Goal: Task Accomplishment & Management: Use online tool/utility

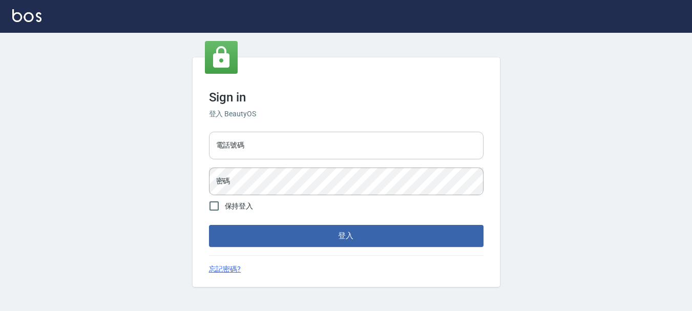
drag, startPoint x: 293, startPoint y: 159, endPoint x: 294, endPoint y: 154, distance: 5.3
click at [293, 158] on input "電話號碼" at bounding box center [346, 146] width 274 height 28
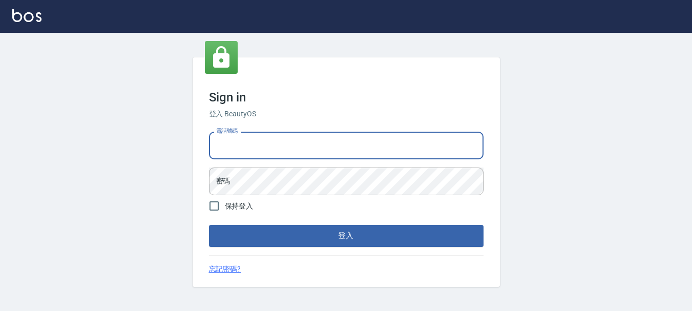
type input "0983811952"
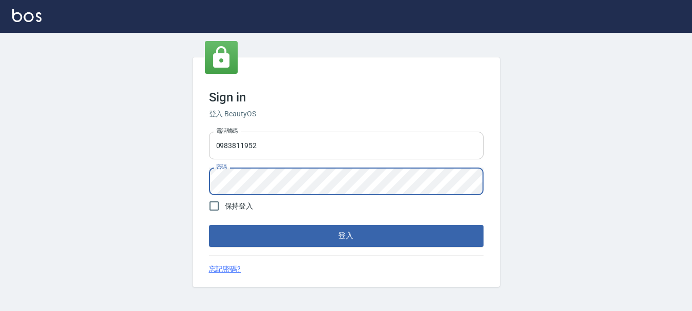
click at [209, 225] on button "登入" at bounding box center [346, 236] width 274 height 22
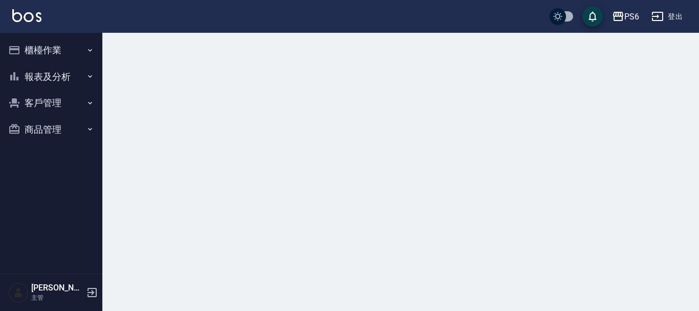
click at [52, 53] on button "櫃檯作業" at bounding box center [51, 50] width 94 height 27
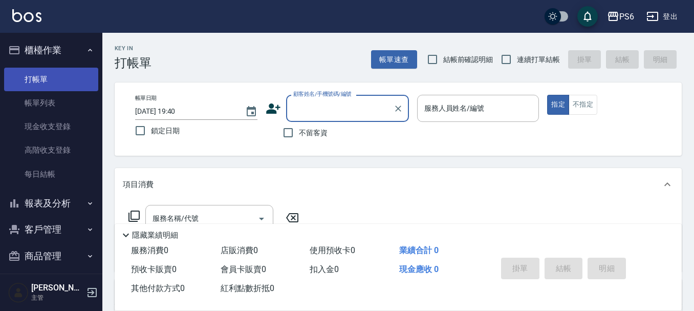
click at [59, 79] on link "打帳單" at bounding box center [51, 80] width 94 height 24
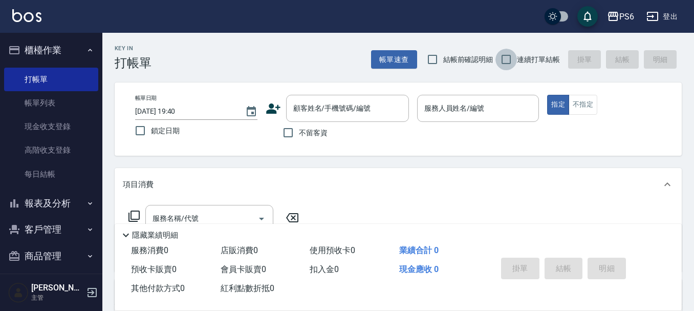
click at [502, 55] on input "連續打單結帳" at bounding box center [507, 60] width 22 height 22
checkbox input "true"
click at [471, 112] on div "服務人員姓名/編號 服務人員姓名/編號" at bounding box center [478, 108] width 122 height 27
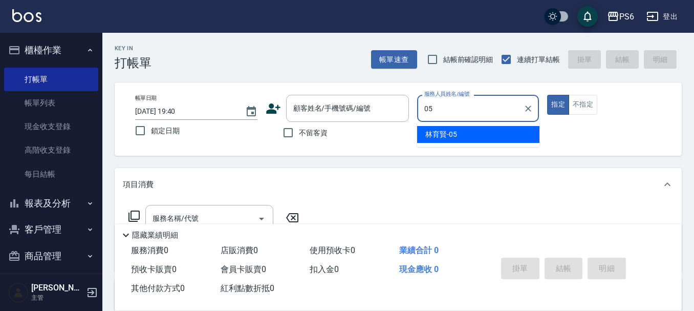
click at [458, 134] on div "[PERSON_NAME]-05" at bounding box center [478, 134] width 122 height 17
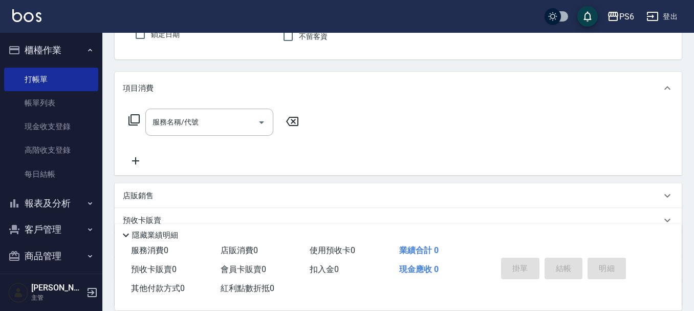
scroll to position [102, 0]
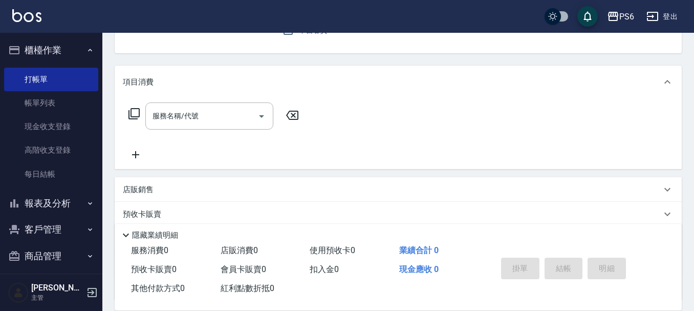
type input "[PERSON_NAME]-05"
click at [137, 118] on icon at bounding box center [134, 114] width 12 height 12
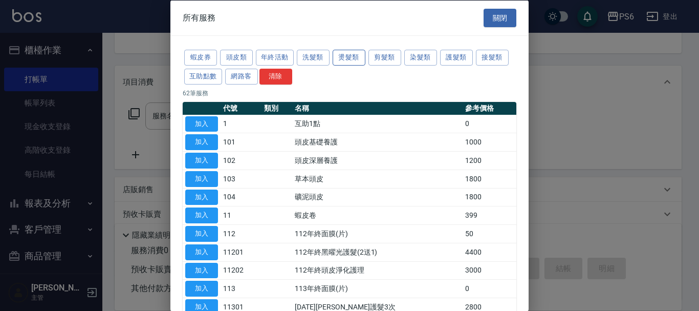
click at [347, 56] on button "燙髮類" at bounding box center [349, 58] width 33 height 16
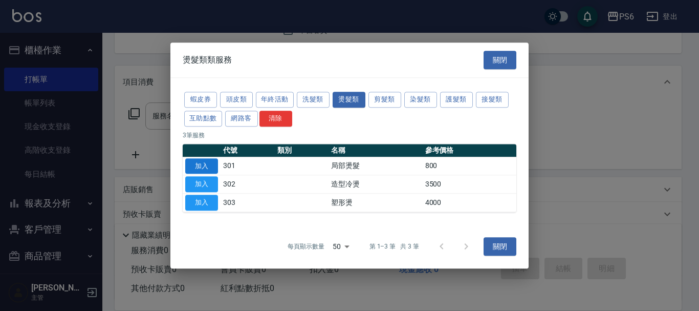
click at [205, 167] on button "加入" at bounding box center [201, 166] width 33 height 16
type input "局部燙髮(301)"
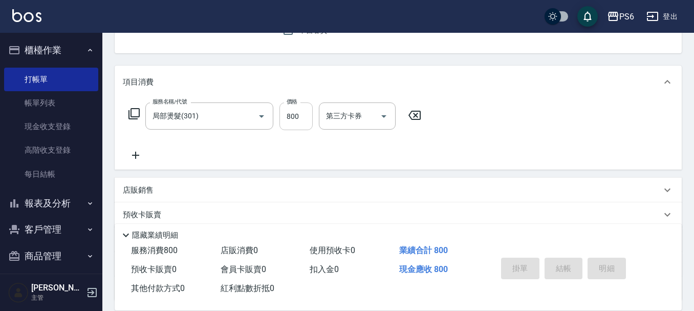
click at [302, 121] on input "800" at bounding box center [296, 116] width 33 height 28
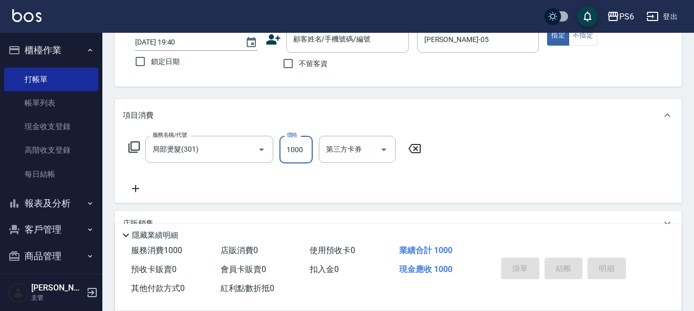
scroll to position [51, 0]
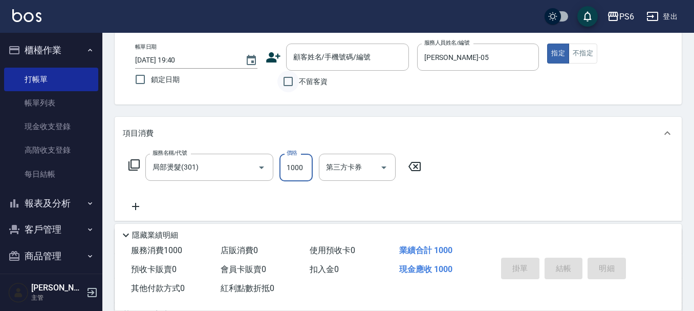
type input "1000"
click at [293, 79] on input "不留客資" at bounding box center [289, 82] width 22 height 22
checkbox input "true"
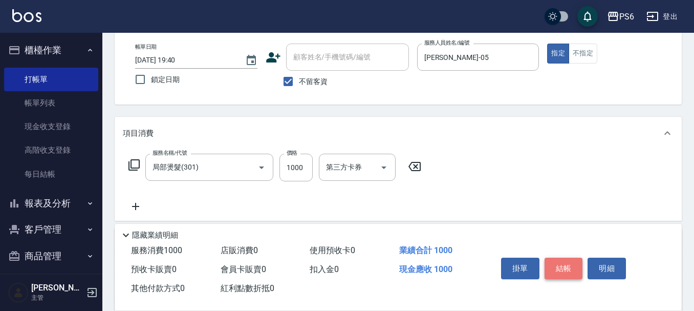
click at [576, 265] on button "結帳" at bounding box center [564, 269] width 38 height 22
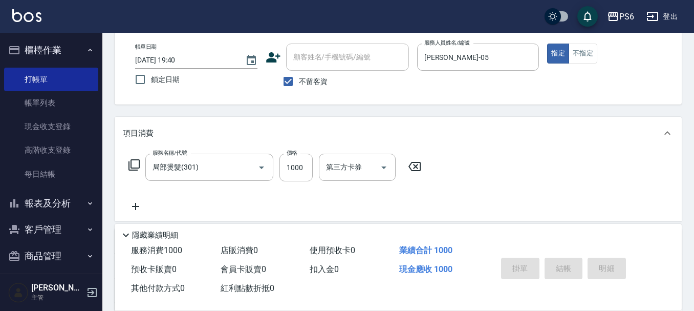
type input "[DATE] 19:51"
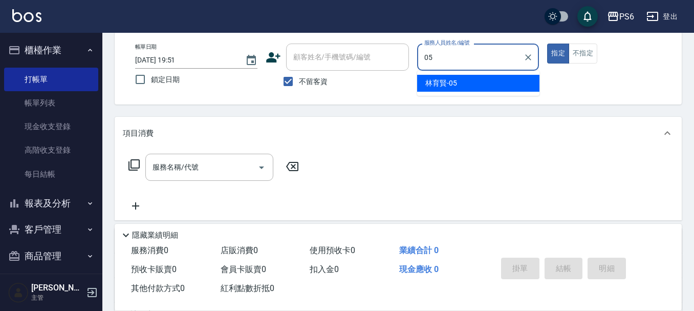
click at [523, 84] on div "[PERSON_NAME]-05" at bounding box center [478, 83] width 122 height 17
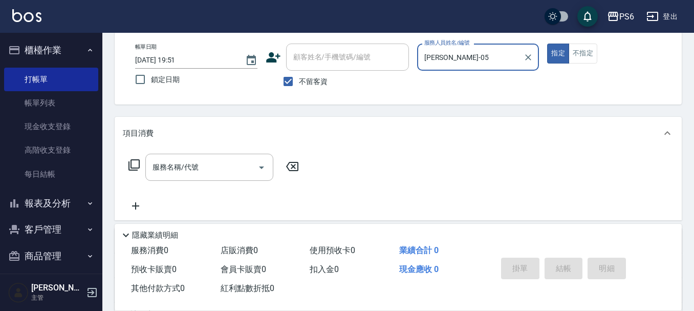
type input "[PERSON_NAME]-05"
click at [126, 163] on div "服務名稱/代號 服務名稱/代號" at bounding box center [214, 167] width 182 height 27
click at [134, 165] on icon at bounding box center [134, 165] width 12 height 12
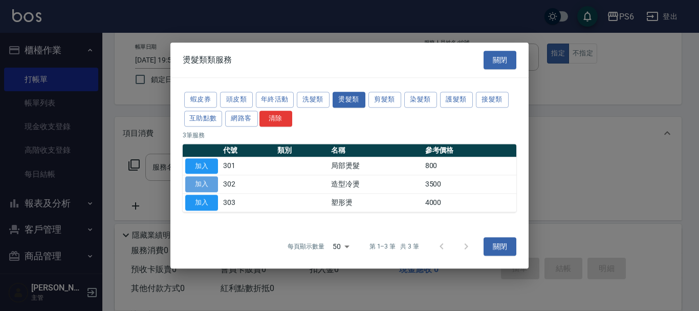
click at [211, 187] on button "加入" at bounding box center [201, 185] width 33 height 16
type input "造型冷燙(302)"
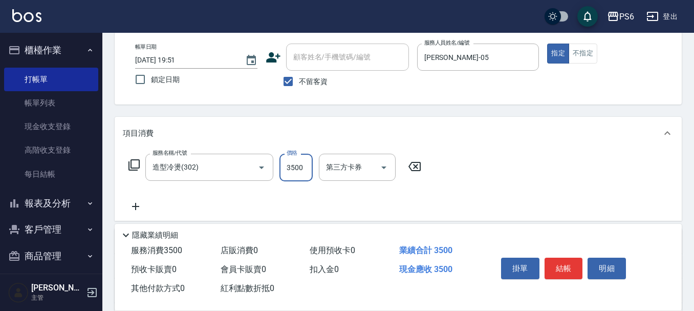
click at [286, 173] on input "3500" at bounding box center [296, 168] width 33 height 28
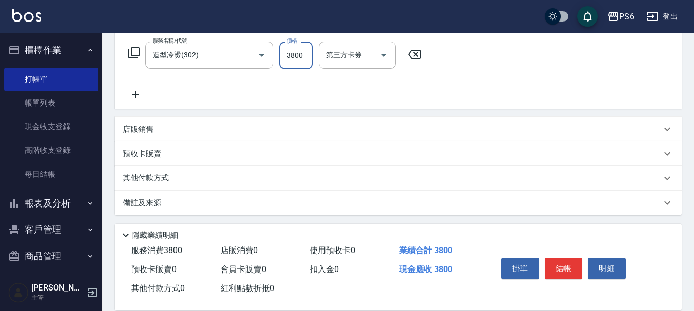
scroll to position [166, 0]
type input "3800"
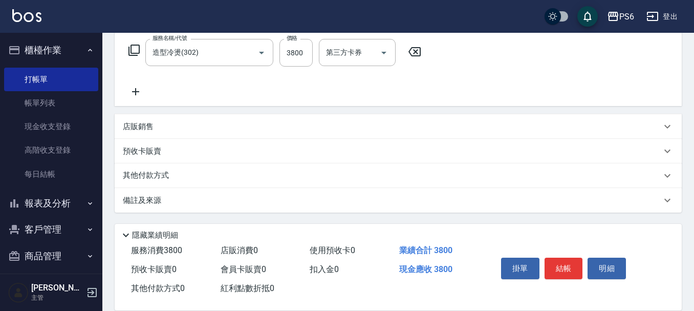
click at [176, 132] on div "店販銷售" at bounding box center [392, 126] width 539 height 11
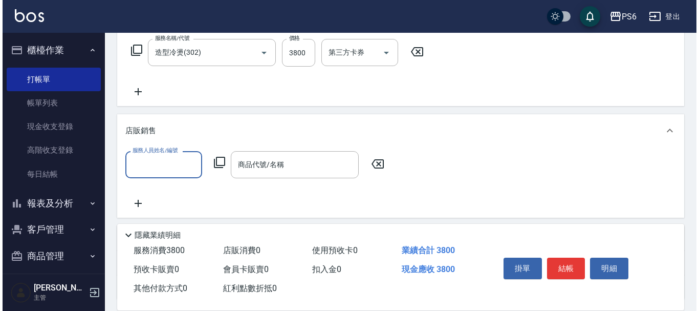
scroll to position [0, 0]
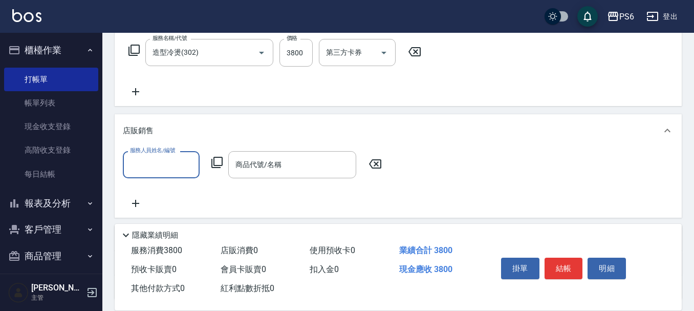
click at [162, 167] on input "服務人員姓名/編號" at bounding box center [161, 165] width 68 height 18
drag, startPoint x: 155, startPoint y: 191, endPoint x: 203, endPoint y: 180, distance: 49.4
click at [156, 191] on span "[PERSON_NAME]-05" at bounding box center [147, 190] width 32 height 11
type input "[PERSON_NAME]-05"
click at [218, 158] on icon at bounding box center [216, 162] width 11 height 11
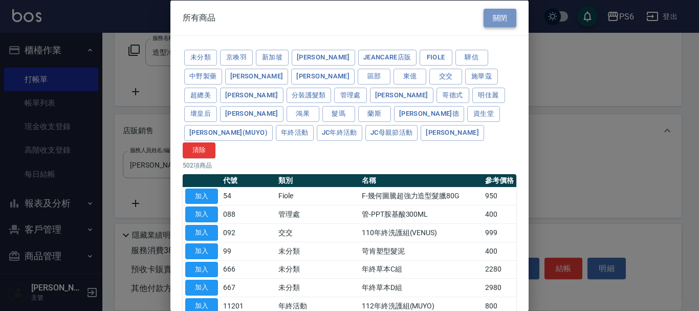
click at [494, 26] on button "關閉" at bounding box center [500, 17] width 33 height 19
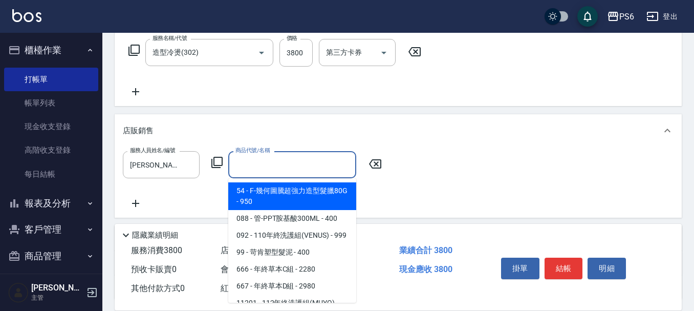
click at [254, 171] on input "商品代號/名稱" at bounding box center [292, 165] width 119 height 18
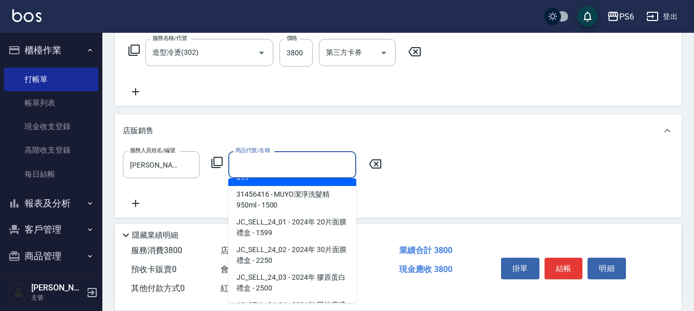
scroll to position [614, 0]
drag, startPoint x: 300, startPoint y: 170, endPoint x: 296, endPoint y: 175, distance: 5.8
click at [299, 170] on input "商品代號/名稱" at bounding box center [292, 165] width 119 height 18
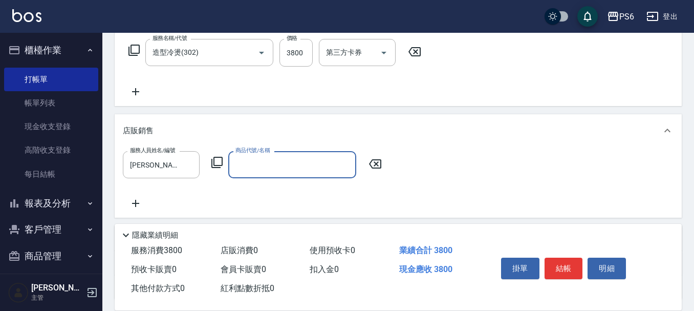
type input "Z"
type input "罰"
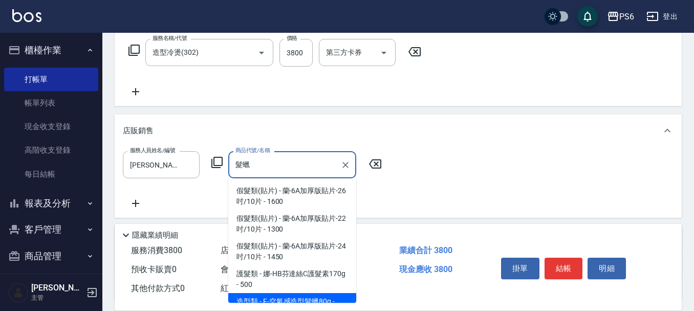
click at [297, 186] on span "假髮類(貼片) - 蘭-6A加厚版貼片-26吋/10片 - 1600" at bounding box center [292, 196] width 128 height 28
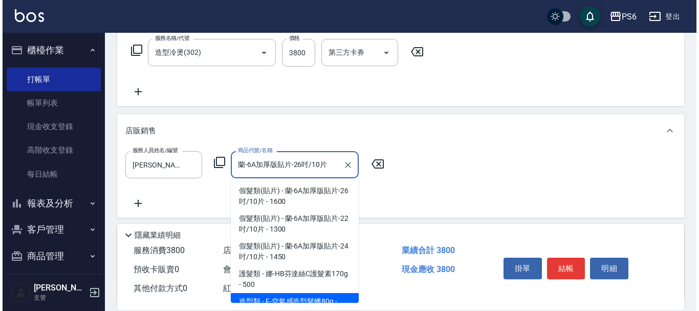
scroll to position [0, 0]
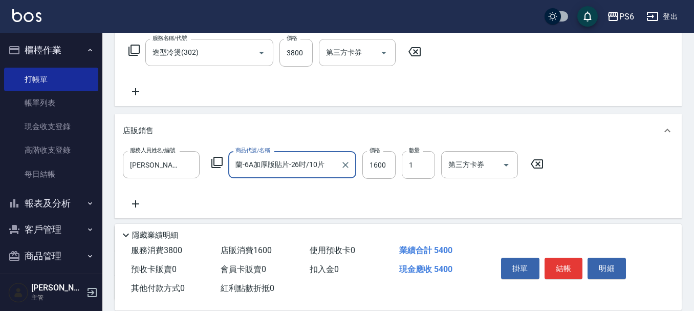
type input "蘭-6A加厚版貼片-26吋/10片"
click at [396, 165] on div "服務人員姓名/編號 [PERSON_NAME]-05 服務人員姓名/編號 商品代號/名稱 蘭-6A加厚版貼片-26吋/10片 商品代號/名稱 價格 1600 …" at bounding box center [336, 165] width 427 height 28
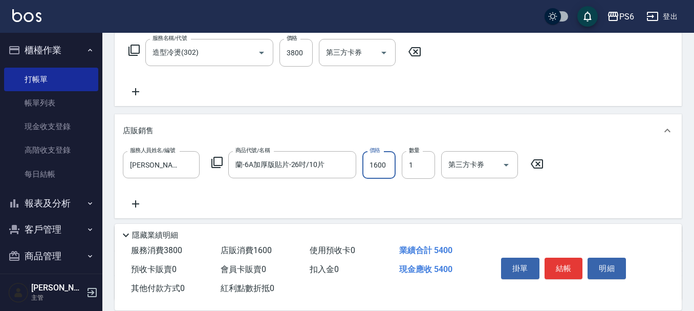
click at [394, 166] on input "1600" at bounding box center [378, 165] width 33 height 28
click at [351, 166] on button "Clear" at bounding box center [345, 165] width 14 height 14
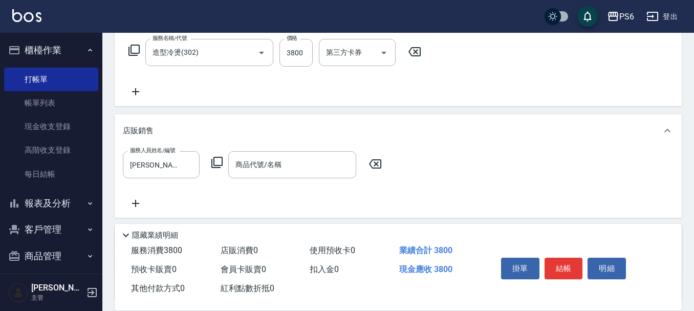
click at [217, 163] on icon at bounding box center [217, 162] width 12 height 12
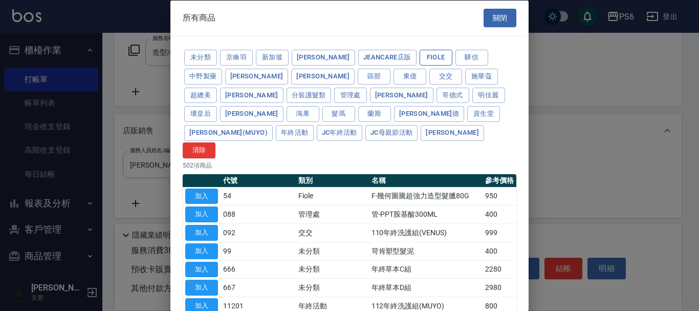
click at [420, 55] on button "Fiole" at bounding box center [436, 58] width 33 height 16
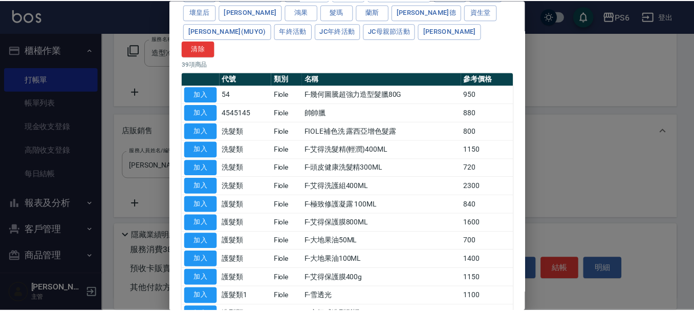
scroll to position [102, 0]
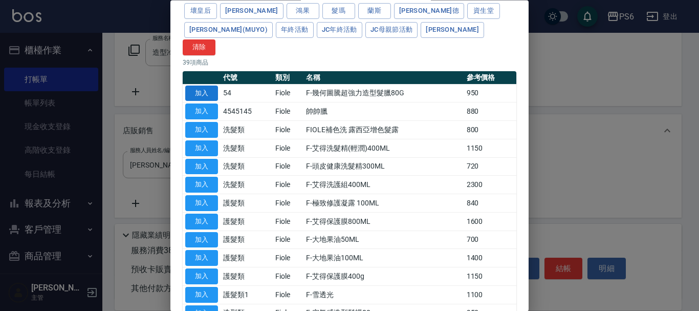
click at [205, 86] on button "加入" at bounding box center [201, 94] width 33 height 16
type input "F-幾何圖騰超強力造型髮臘80G"
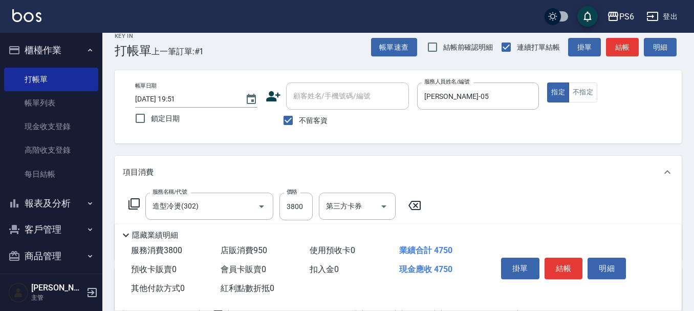
scroll to position [0, 0]
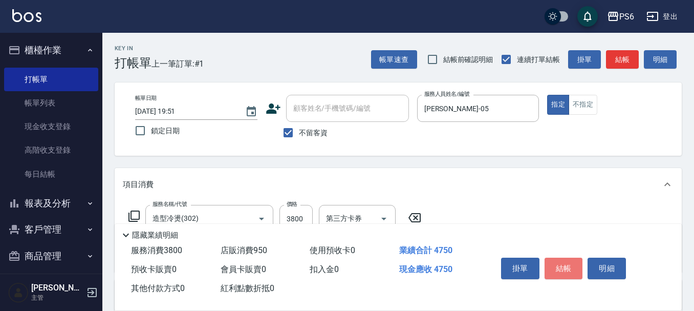
drag, startPoint x: 572, startPoint y: 265, endPoint x: 580, endPoint y: 264, distance: 7.7
click at [574, 264] on button "結帳" at bounding box center [564, 269] width 38 height 22
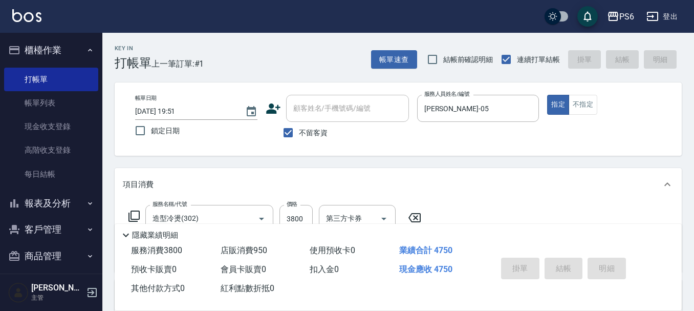
type input "[DATE] 19:53"
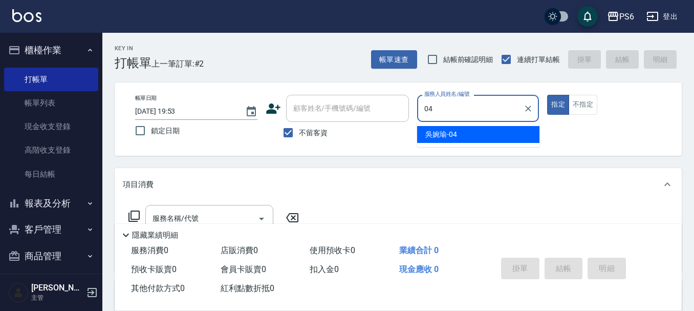
click at [485, 136] on div "[PERSON_NAME]-04" at bounding box center [478, 134] width 122 height 17
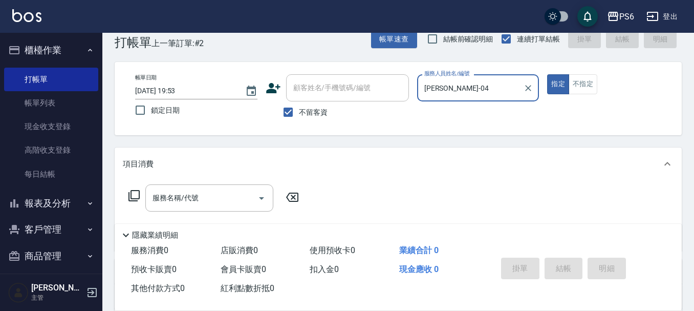
scroll to position [51, 0]
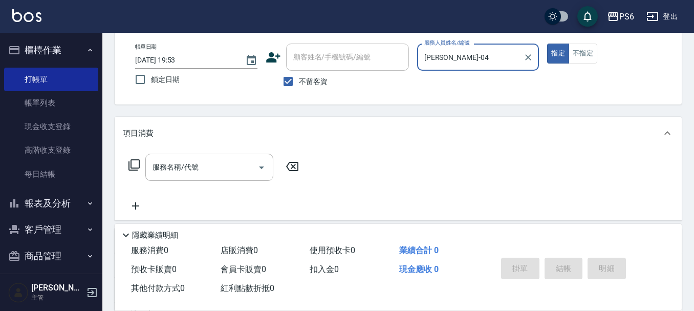
type input "[PERSON_NAME]-04"
click at [133, 165] on icon at bounding box center [134, 165] width 12 height 12
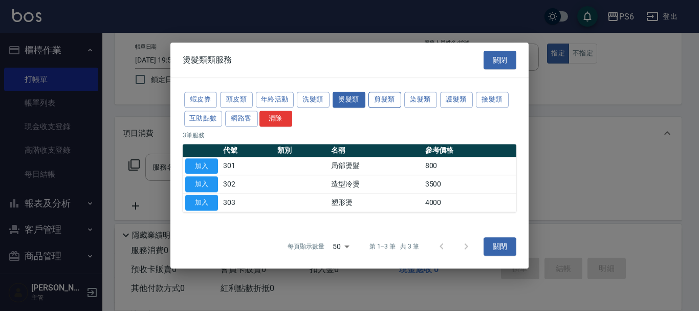
click at [390, 101] on button "剪髮類" at bounding box center [385, 100] width 33 height 16
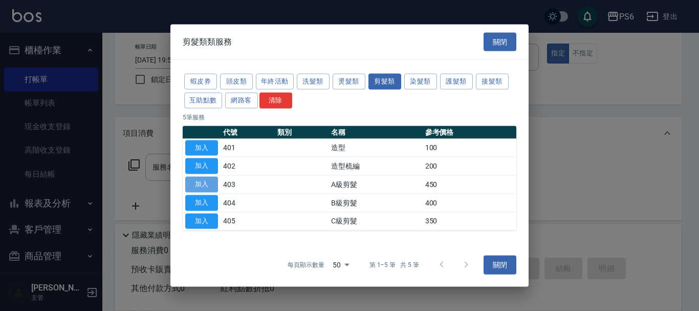
drag, startPoint x: 203, startPoint y: 182, endPoint x: 302, endPoint y: 166, distance: 99.6
click at [203, 182] on button "加入" at bounding box center [201, 185] width 33 height 16
type input "A級剪髮(403)"
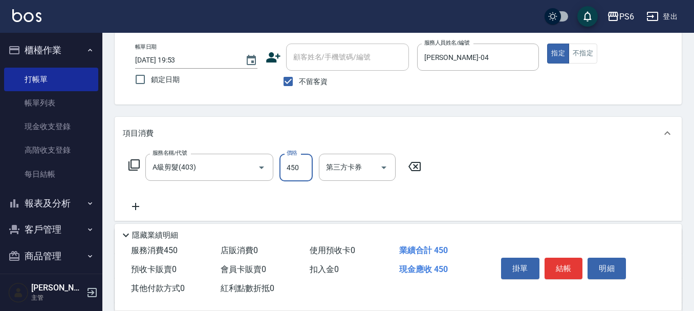
drag, startPoint x: 304, startPoint y: 163, endPoint x: 297, endPoint y: 164, distance: 6.7
click at [304, 163] on input "450" at bounding box center [296, 168] width 33 height 28
type input "600"
click at [136, 207] on icon at bounding box center [135, 206] width 7 height 7
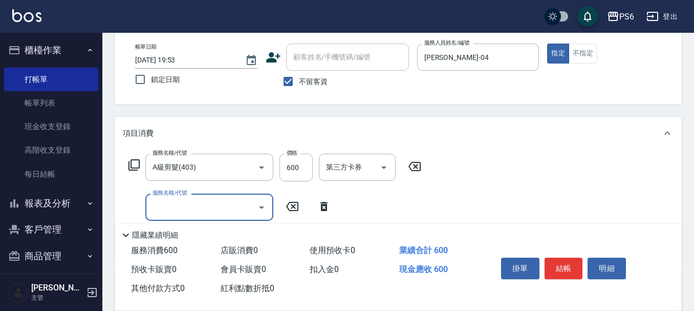
click at [170, 207] on input "服務名稱/代號" at bounding box center [201, 207] width 103 height 18
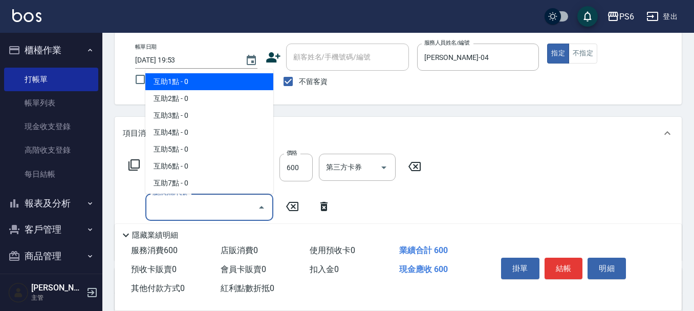
click at [173, 77] on span "互助1點 - 0" at bounding box center [209, 81] width 128 height 17
type input "互助1點(1)"
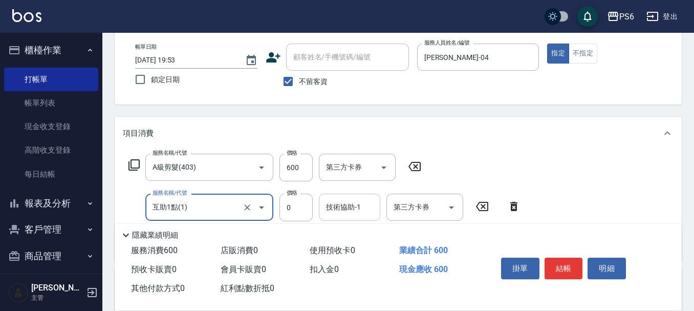
click at [328, 212] on input "技術協助-1" at bounding box center [350, 207] width 52 height 18
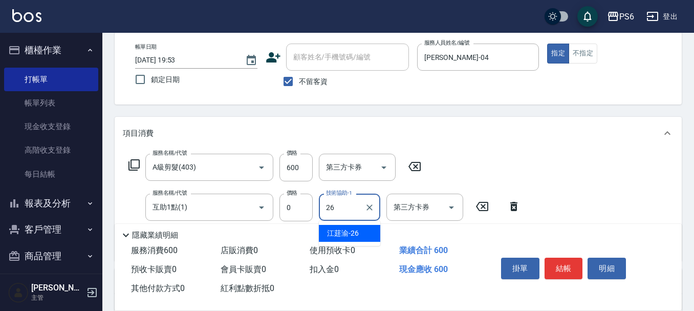
click at [361, 233] on div "[PERSON_NAME] -26" at bounding box center [349, 233] width 61 height 17
type input "[PERSON_NAME]-26"
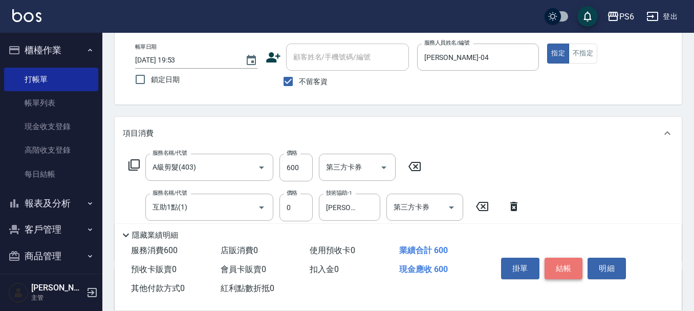
click at [573, 264] on button "結帳" at bounding box center [564, 269] width 38 height 22
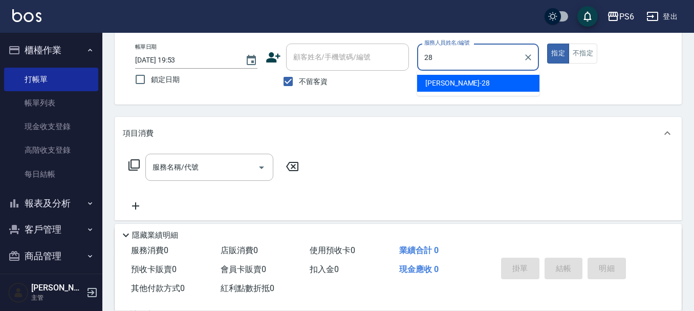
click at [509, 90] on div "[PERSON_NAME] -28" at bounding box center [478, 83] width 122 height 17
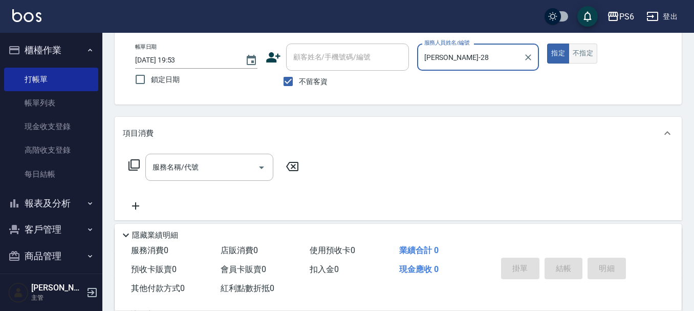
type input "[PERSON_NAME]-28"
click at [579, 55] on button "不指定" at bounding box center [583, 54] width 29 height 20
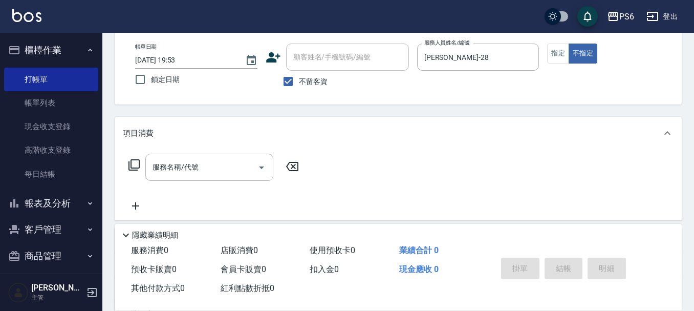
click at [137, 166] on icon at bounding box center [134, 165] width 12 height 12
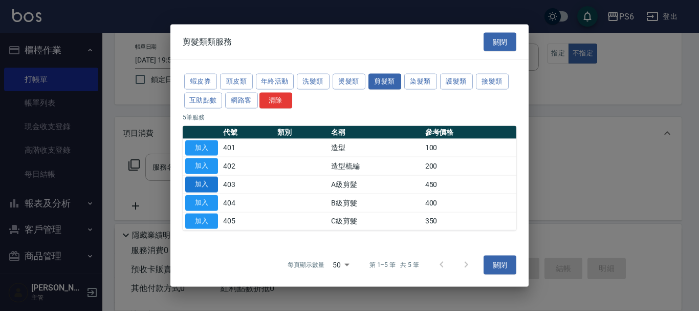
click at [204, 185] on button "加入" at bounding box center [201, 185] width 33 height 16
type input "A級剪髮(403)"
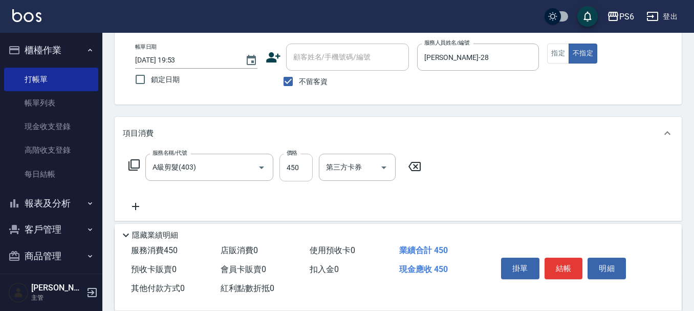
click at [304, 172] on input "450" at bounding box center [296, 168] width 33 height 28
type input "650"
click at [564, 269] on button "結帳" at bounding box center [564, 269] width 38 height 22
type input "[DATE] 19:54"
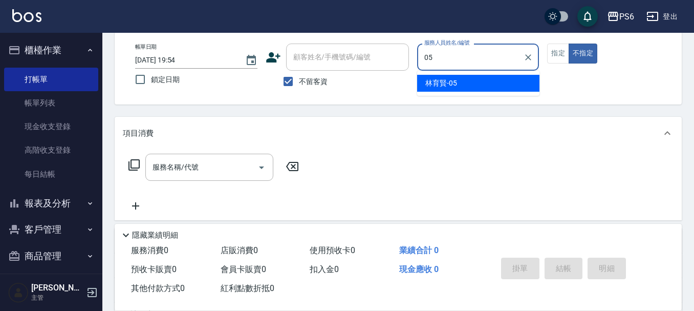
click at [512, 81] on div "[PERSON_NAME]-05" at bounding box center [478, 83] width 122 height 17
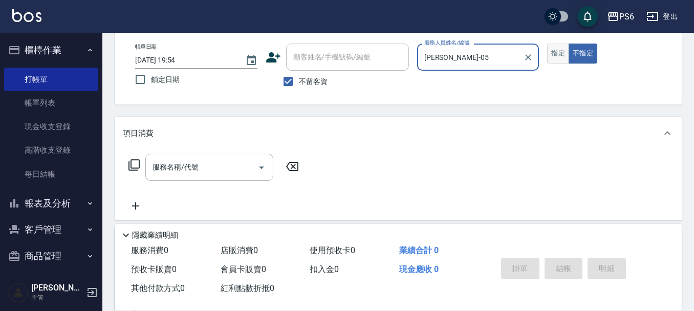
type input "[PERSON_NAME]-05"
click at [558, 56] on button "指定" at bounding box center [558, 54] width 22 height 20
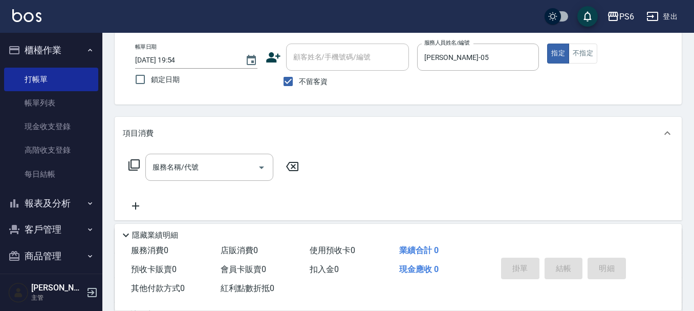
click at [137, 162] on icon at bounding box center [134, 165] width 12 height 12
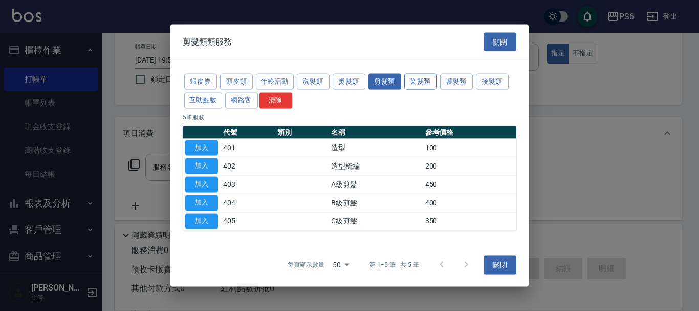
click at [412, 88] on button "染髮類" at bounding box center [420, 82] width 33 height 16
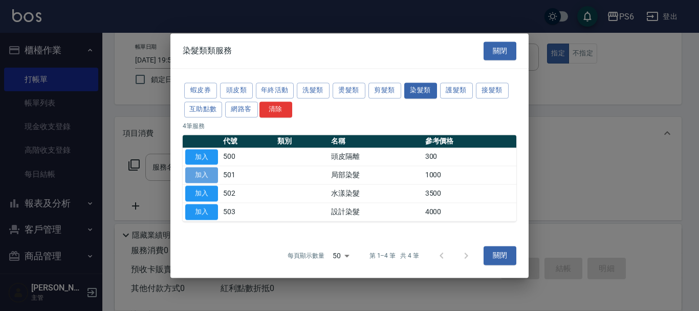
click at [198, 177] on button "加入" at bounding box center [201, 175] width 33 height 16
type input "局部染髮(501)"
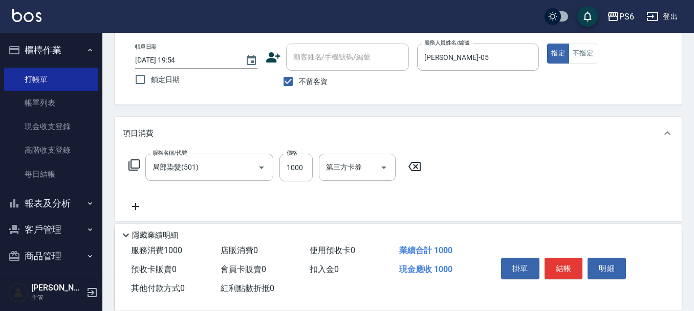
click at [142, 207] on icon at bounding box center [136, 206] width 26 height 12
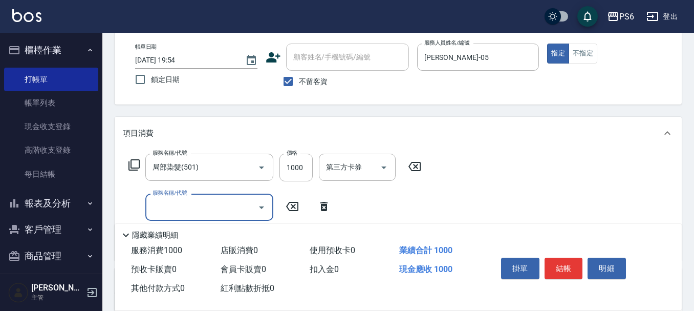
click at [196, 203] on input "服務名稱/代號" at bounding box center [201, 207] width 103 height 18
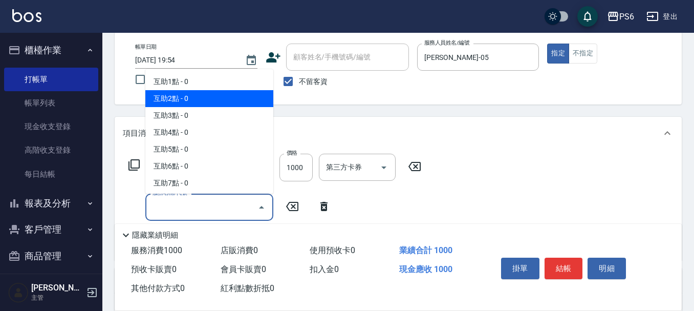
click at [197, 100] on span "互助2點 - 0" at bounding box center [209, 98] width 128 height 17
type input "互助2點(2)"
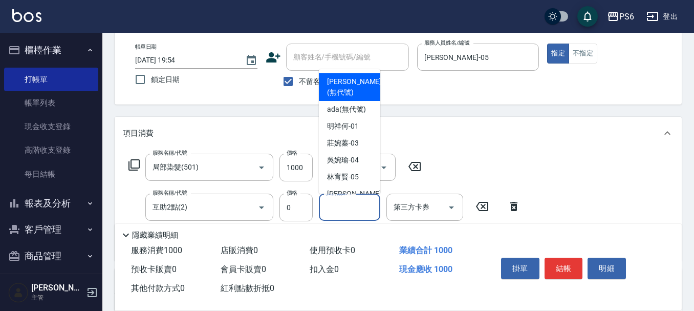
click at [345, 205] on input "技術協助-1" at bounding box center [350, 207] width 52 height 18
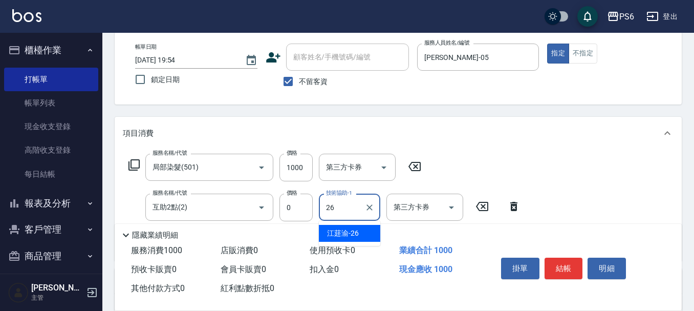
click at [348, 234] on span "[PERSON_NAME] -26" at bounding box center [343, 233] width 32 height 11
type input "[PERSON_NAME]-26"
click at [574, 266] on button "結帳" at bounding box center [564, 269] width 38 height 22
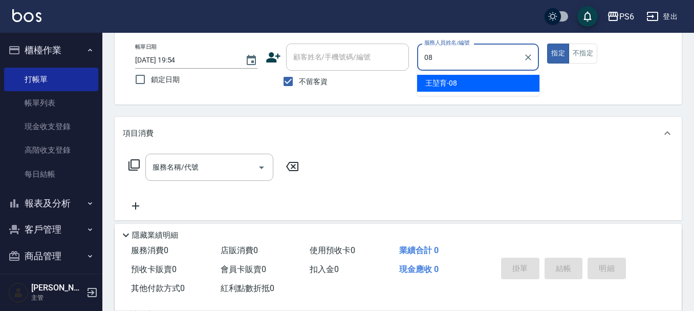
drag, startPoint x: 496, startPoint y: 86, endPoint x: 592, endPoint y: 74, distance: 97.0
click at [506, 85] on div "[PERSON_NAME]-08" at bounding box center [478, 83] width 122 height 17
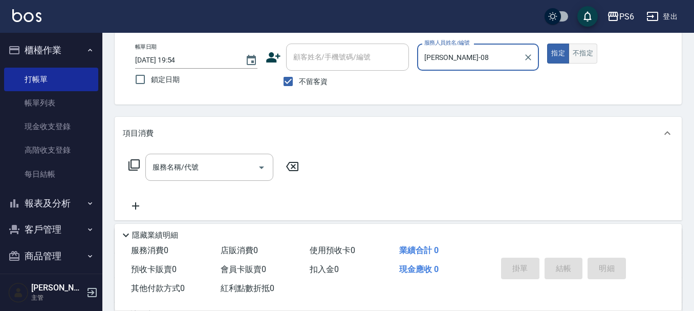
type input "[PERSON_NAME]-08"
click at [588, 54] on button "不指定" at bounding box center [583, 54] width 29 height 20
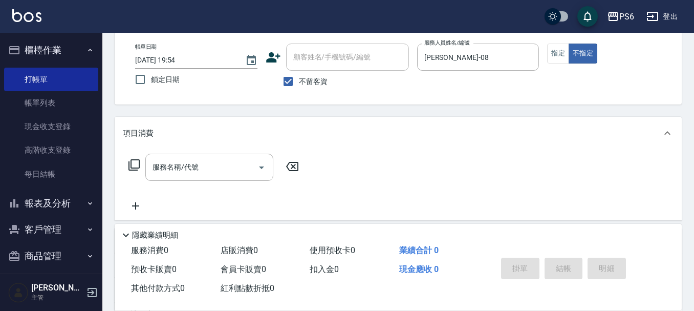
click at [135, 167] on icon at bounding box center [134, 165] width 12 height 12
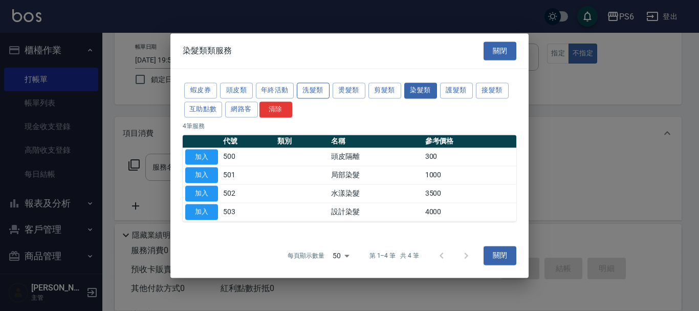
click at [322, 92] on button "洗髮類" at bounding box center [313, 90] width 33 height 16
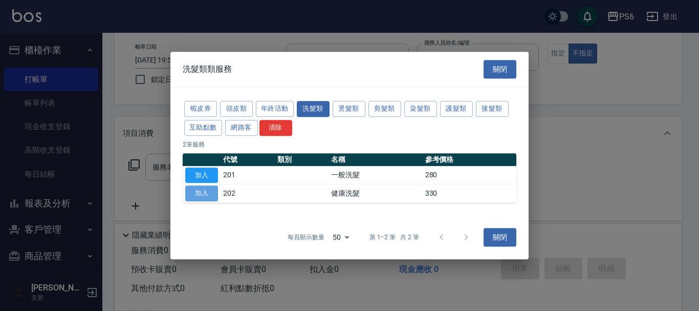
click at [214, 192] on button "加入" at bounding box center [201, 193] width 33 height 16
type input "健康洗髮(202)"
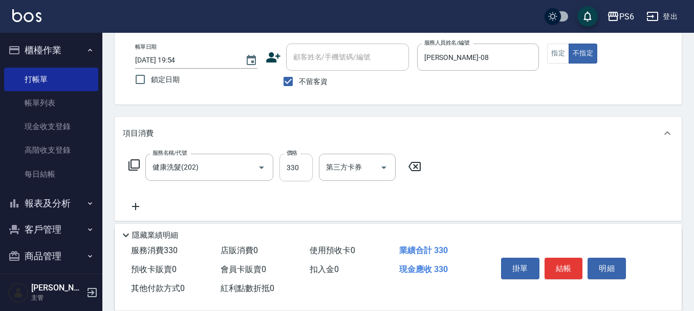
click at [301, 174] on input "330" at bounding box center [296, 168] width 33 height 28
type input "350"
click at [575, 258] on button "結帳" at bounding box center [564, 269] width 38 height 22
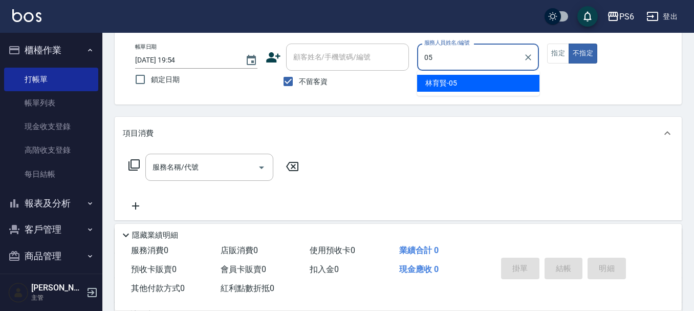
click at [463, 85] on div "[PERSON_NAME]-05" at bounding box center [478, 83] width 122 height 17
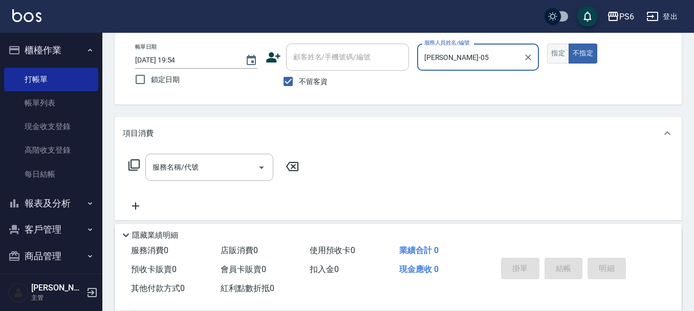
type input "[PERSON_NAME]-05"
click at [558, 53] on button "指定" at bounding box center [558, 54] width 22 height 20
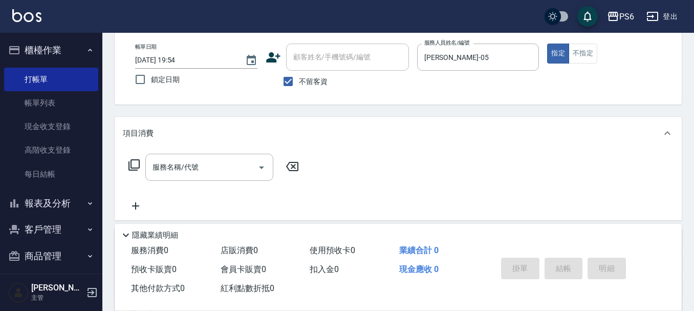
click at [131, 165] on icon at bounding box center [134, 164] width 11 height 11
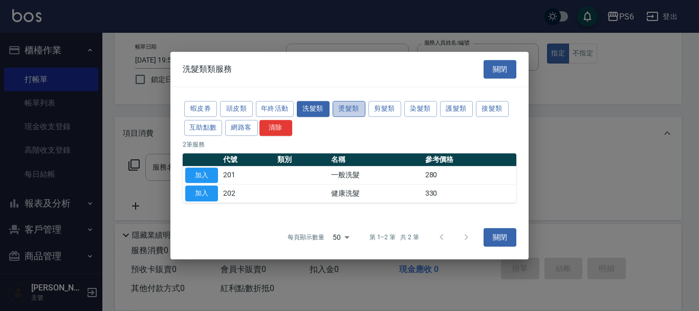
click at [356, 114] on button "燙髮類" at bounding box center [349, 109] width 33 height 16
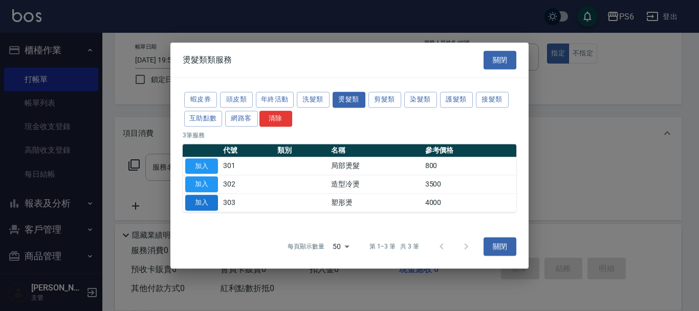
click at [208, 198] on button "加入" at bounding box center [201, 203] width 33 height 16
type input "塑形燙(303)"
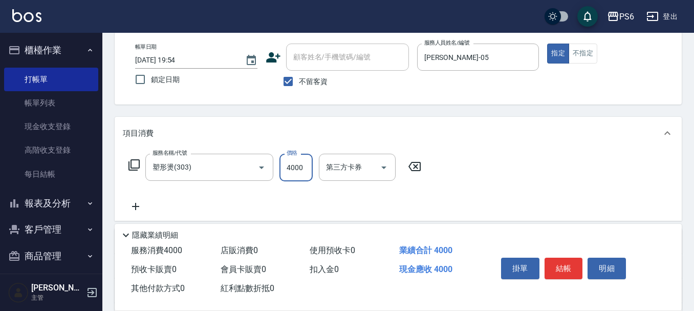
click at [300, 170] on input "4000" at bounding box center [296, 168] width 33 height 28
type input "4800"
click at [559, 259] on button "結帳" at bounding box center [564, 269] width 38 height 22
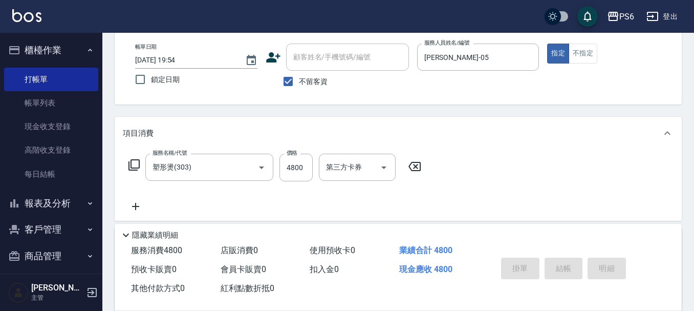
type input "[DATE] 19:55"
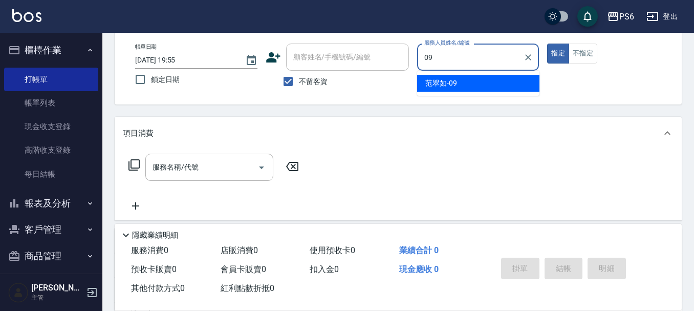
click at [481, 83] on div "[PERSON_NAME]-09" at bounding box center [478, 83] width 122 height 17
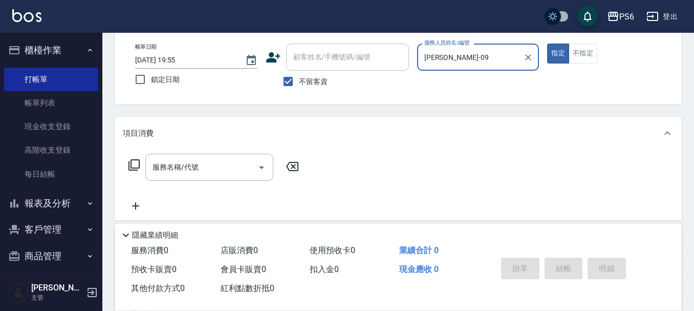
type input "[PERSON_NAME]-09"
click at [131, 167] on icon at bounding box center [134, 164] width 11 height 11
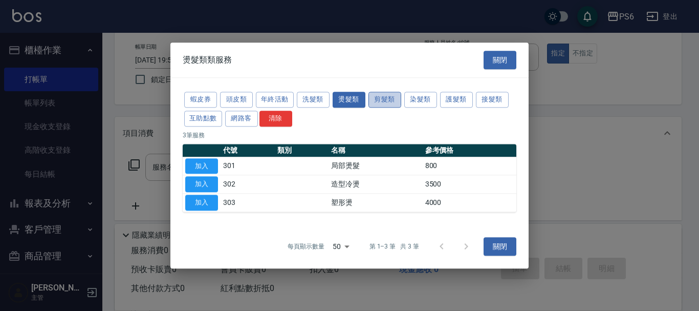
click at [384, 100] on button "剪髮類" at bounding box center [385, 100] width 33 height 16
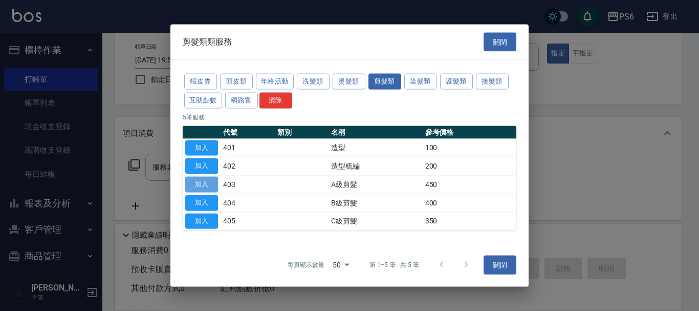
click at [210, 184] on button "加入" at bounding box center [201, 185] width 33 height 16
type input "A級剪髮(403)"
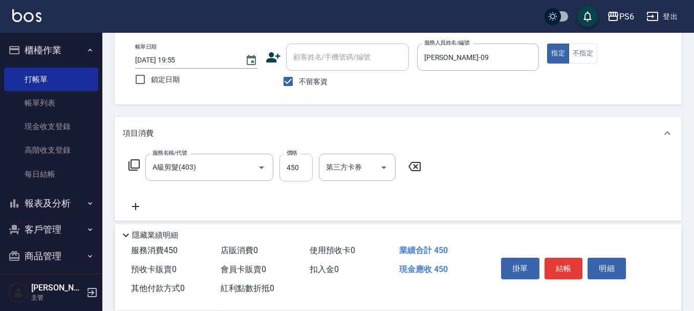
click at [296, 170] on input "450" at bounding box center [296, 168] width 33 height 28
type input "750"
drag, startPoint x: 567, startPoint y: 264, endPoint x: 561, endPoint y: 273, distance: 11.0
click at [567, 268] on button "結帳" at bounding box center [564, 269] width 38 height 22
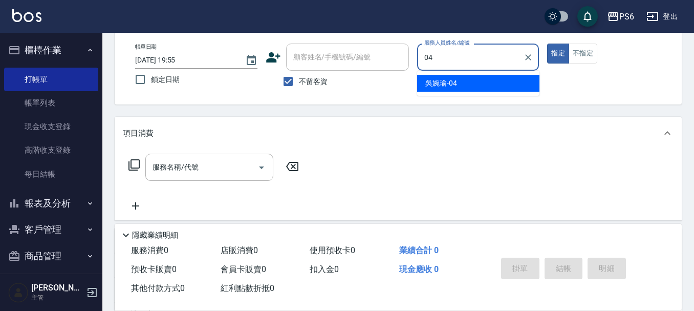
click at [474, 84] on div "[PERSON_NAME]-04" at bounding box center [478, 83] width 122 height 17
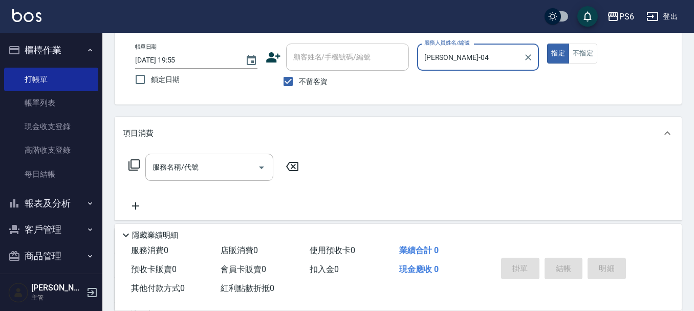
type input "[PERSON_NAME]-04"
click at [136, 169] on icon at bounding box center [134, 165] width 12 height 12
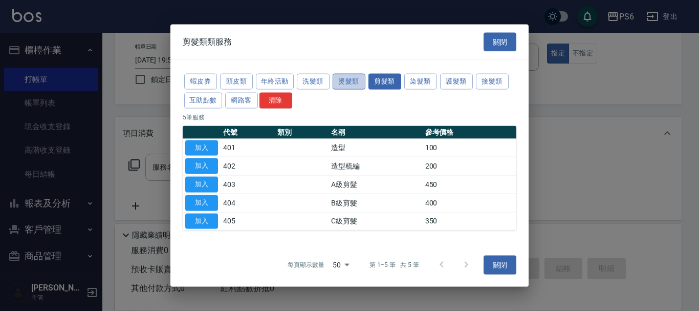
drag, startPoint x: 356, startPoint y: 82, endPoint x: 355, endPoint y: 89, distance: 6.8
click at [356, 83] on button "燙髮類" at bounding box center [349, 82] width 33 height 16
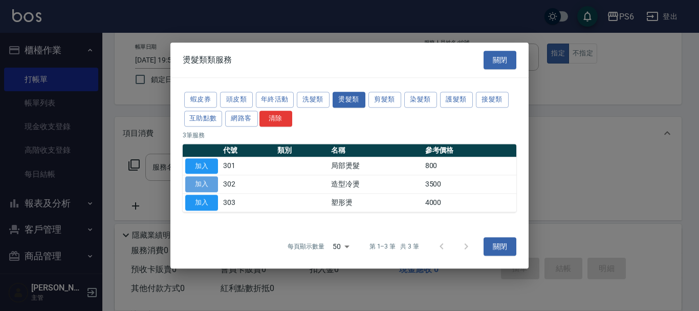
click at [208, 186] on button "加入" at bounding box center [201, 185] width 33 height 16
type input "造型冷燙(302)"
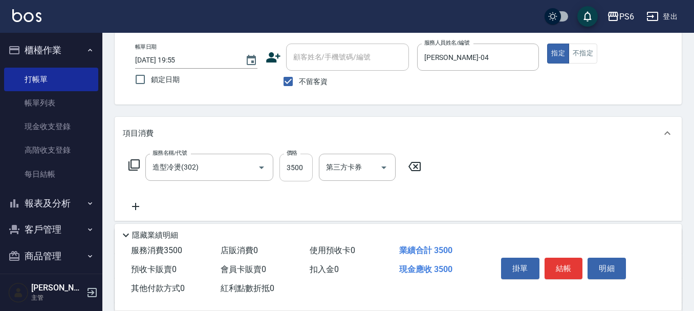
drag, startPoint x: 301, startPoint y: 177, endPoint x: 292, endPoint y: 154, distance: 24.8
click at [302, 177] on input "3500" at bounding box center [296, 168] width 33 height 28
type input "2660"
drag, startPoint x: 569, startPoint y: 266, endPoint x: 510, endPoint y: 251, distance: 60.7
click at [569, 266] on button "結帳" at bounding box center [564, 269] width 38 height 22
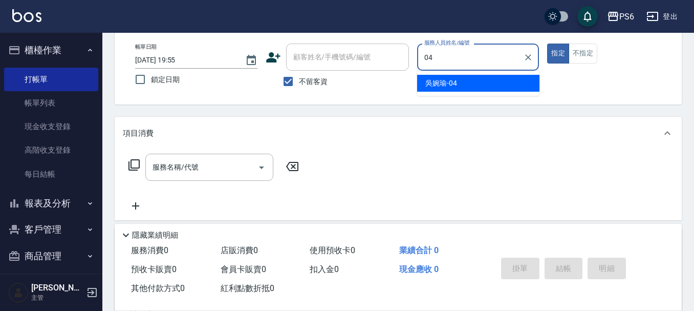
click at [497, 83] on div "[PERSON_NAME]-04" at bounding box center [478, 83] width 122 height 17
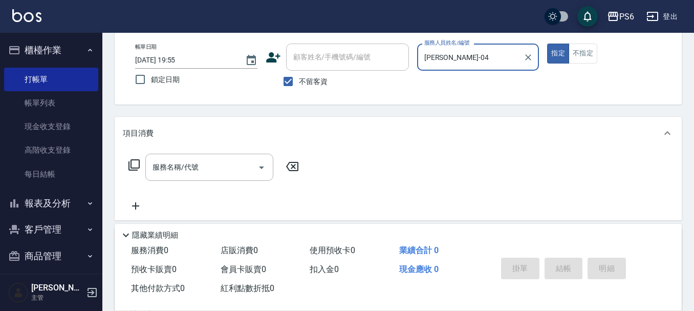
type input "[PERSON_NAME]-04"
click at [136, 166] on icon at bounding box center [134, 165] width 12 height 12
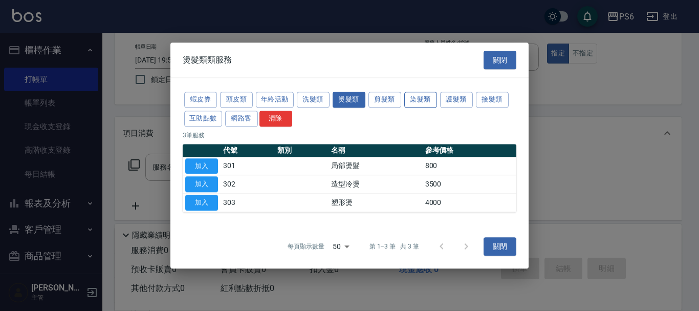
click at [416, 102] on button "染髮類" at bounding box center [420, 100] width 33 height 16
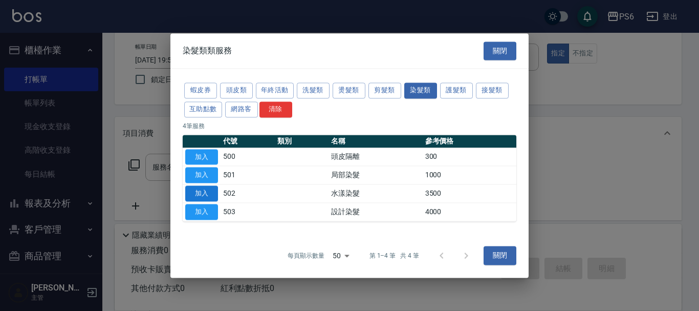
click at [206, 193] on button "加入" at bounding box center [201, 193] width 33 height 16
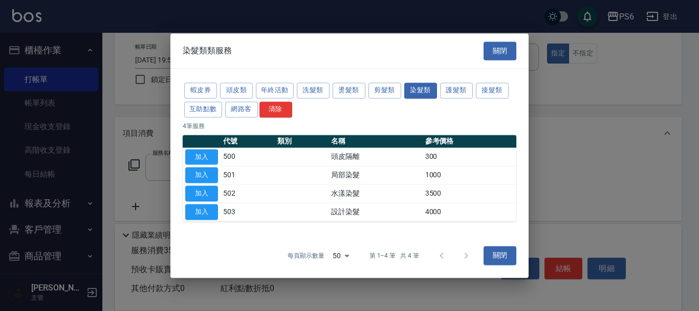
type input "水漾染髮(502)"
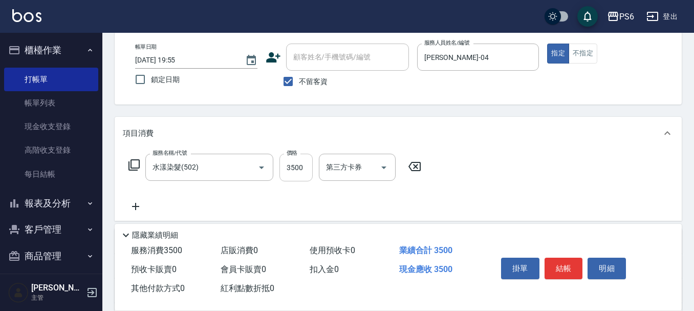
click at [288, 174] on input "3500" at bounding box center [296, 168] width 33 height 28
type input "2400"
click at [130, 209] on icon at bounding box center [136, 206] width 26 height 12
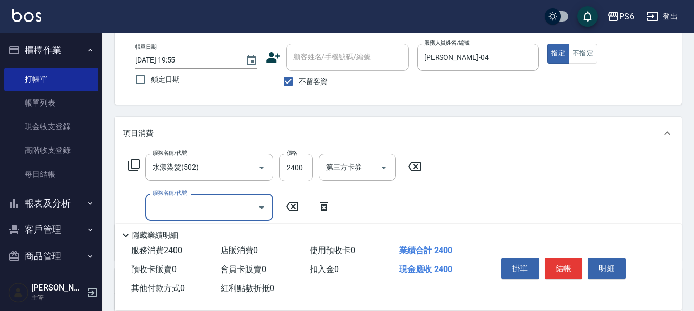
click at [157, 206] on input "服務名稱/代號" at bounding box center [201, 207] width 103 height 18
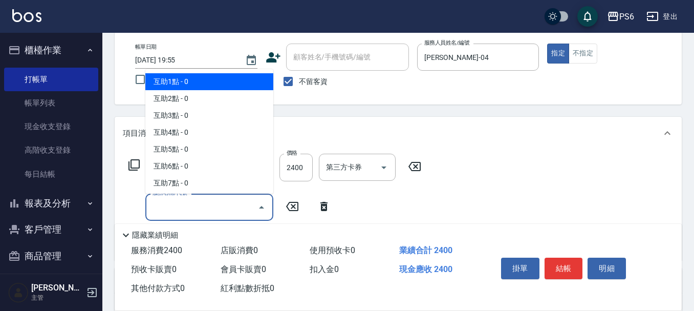
click at [204, 74] on span "互助1點 - 0" at bounding box center [209, 81] width 128 height 17
type input "互助1點(1)"
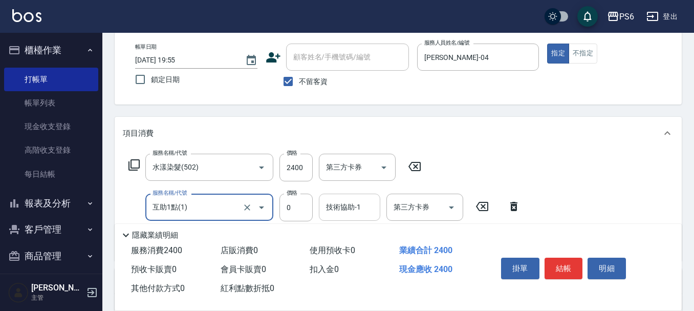
click at [350, 210] on input "技術協助-1" at bounding box center [350, 207] width 52 height 18
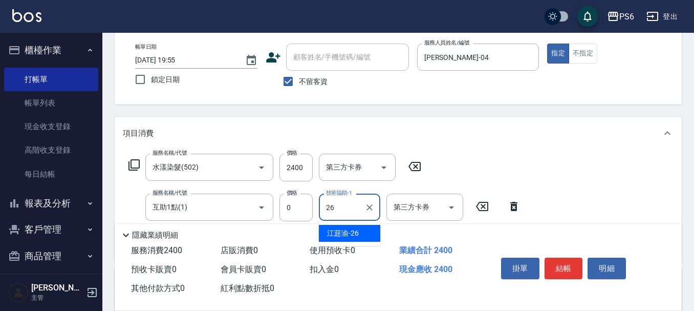
click at [346, 236] on span "[PERSON_NAME] -26" at bounding box center [343, 233] width 32 height 11
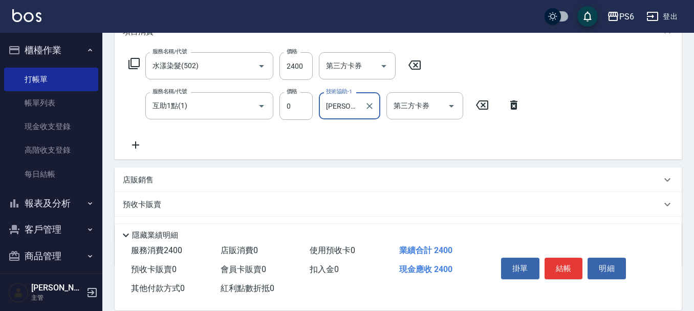
scroll to position [154, 0]
type input "[PERSON_NAME]-26"
click at [178, 179] on div "店販銷售" at bounding box center [392, 179] width 539 height 11
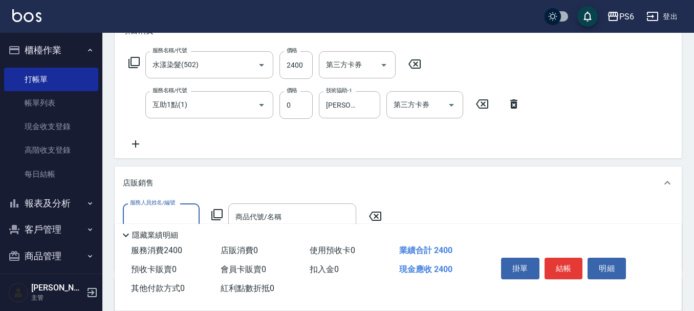
scroll to position [0, 0]
click at [188, 207] on div "服務人員姓名/編號" at bounding box center [161, 216] width 77 height 27
click at [172, 239] on div "[PERSON_NAME]-04" at bounding box center [161, 243] width 77 height 17
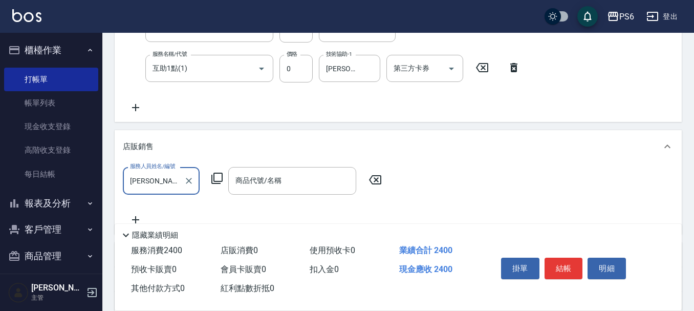
scroll to position [205, 0]
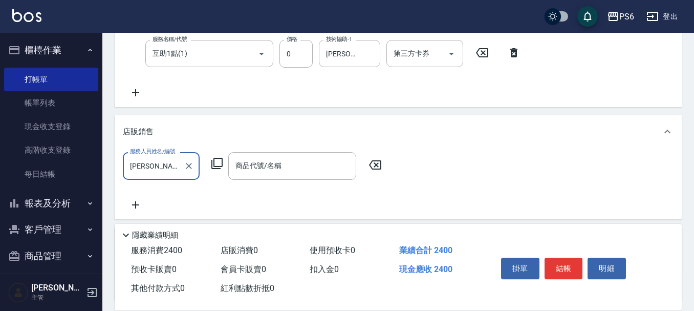
type input "[PERSON_NAME]-04"
click at [219, 165] on icon at bounding box center [217, 163] width 12 height 12
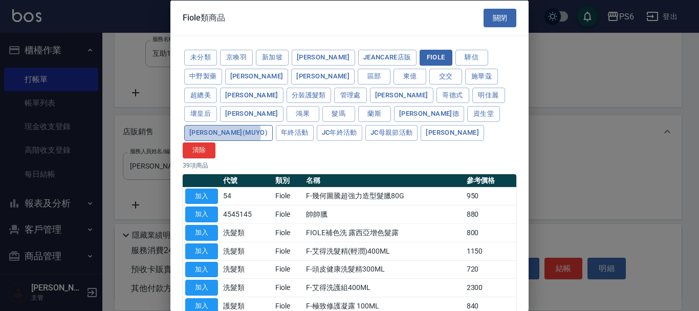
click at [273, 125] on button "[PERSON_NAME](MUYO)" at bounding box center [228, 133] width 89 height 16
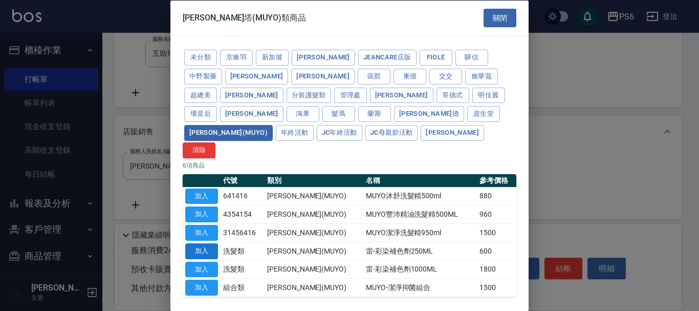
click at [207, 243] on button "加入" at bounding box center [201, 251] width 33 height 16
type input "雷-彩染補色劑250ML"
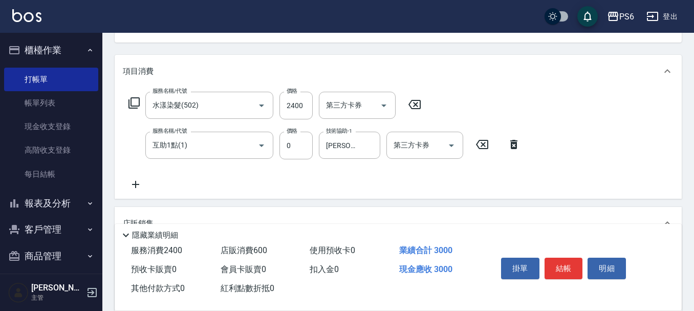
scroll to position [0, 0]
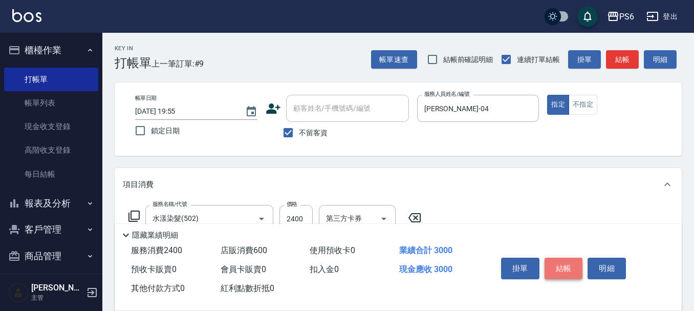
click at [564, 267] on button "結帳" at bounding box center [564, 269] width 38 height 22
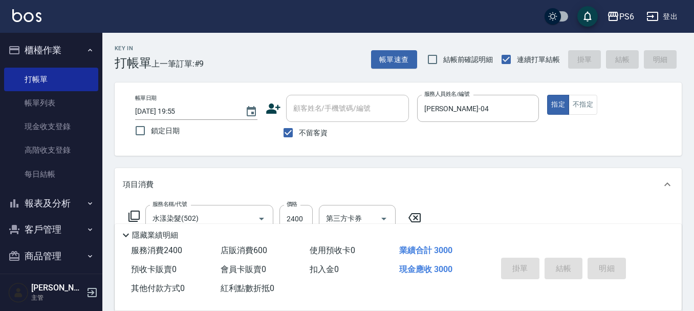
type input "[DATE] 19:56"
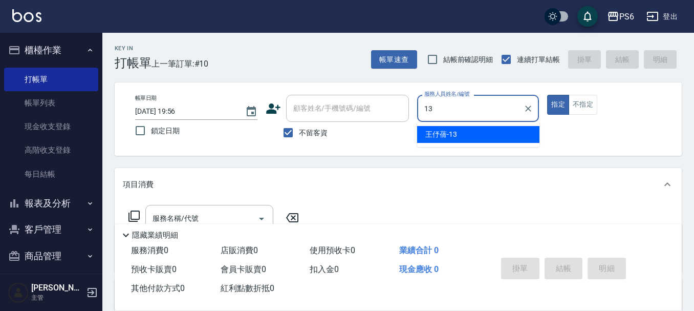
click at [479, 135] on div "[PERSON_NAME]-13" at bounding box center [478, 134] width 122 height 17
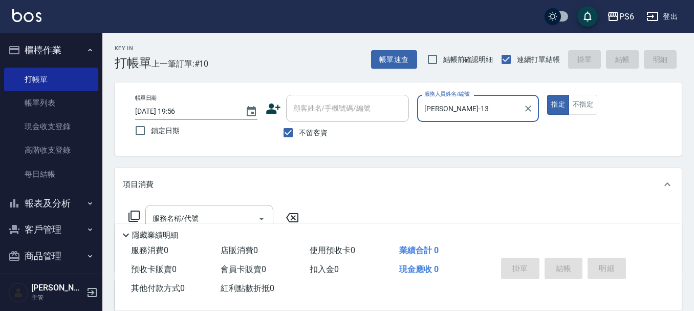
type input "[PERSON_NAME]-13"
click at [130, 210] on icon at bounding box center [134, 216] width 12 height 12
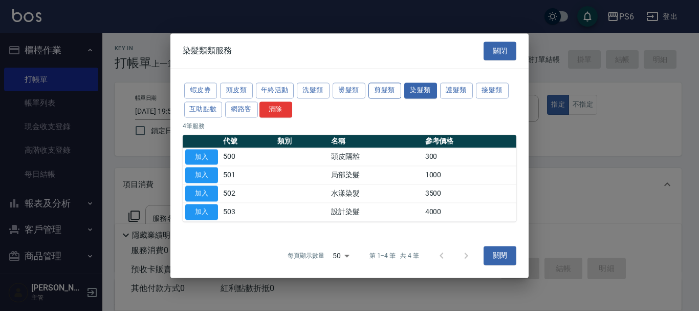
click at [378, 93] on button "剪髮類" at bounding box center [385, 90] width 33 height 16
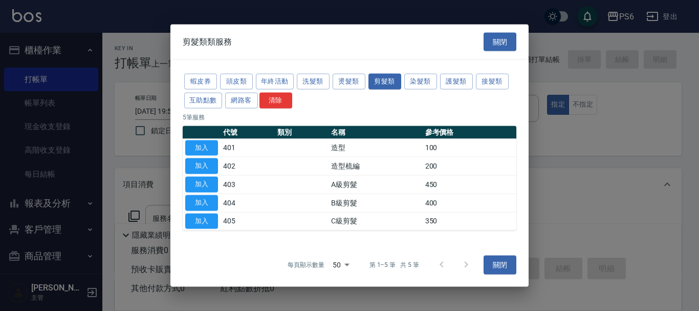
click at [202, 184] on button "加入" at bounding box center [201, 185] width 33 height 16
type input "A級剪髮(403)"
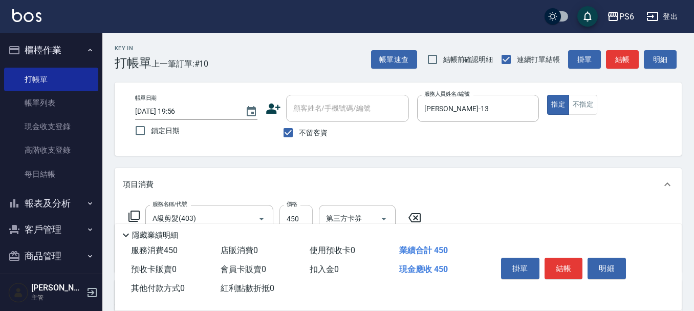
click at [304, 211] on input "450" at bounding box center [296, 219] width 33 height 28
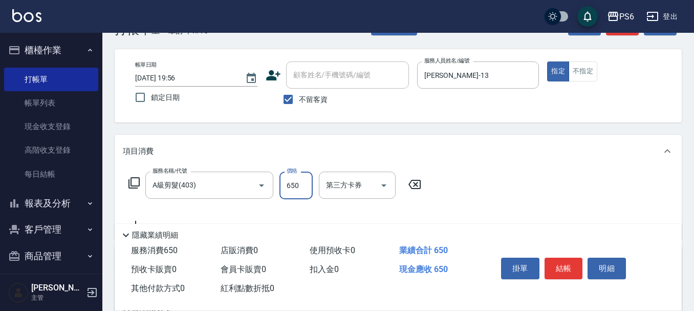
scroll to position [51, 0]
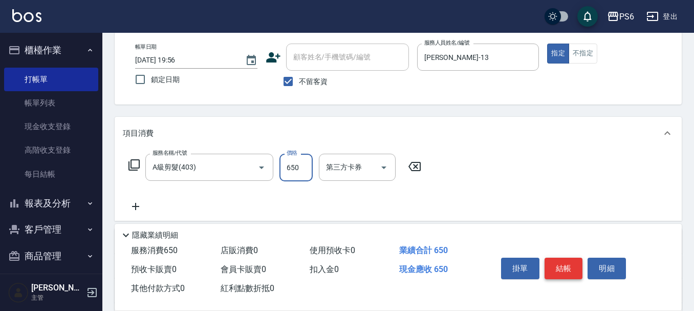
type input "650"
click at [563, 266] on button "結帳" at bounding box center [564, 269] width 38 height 22
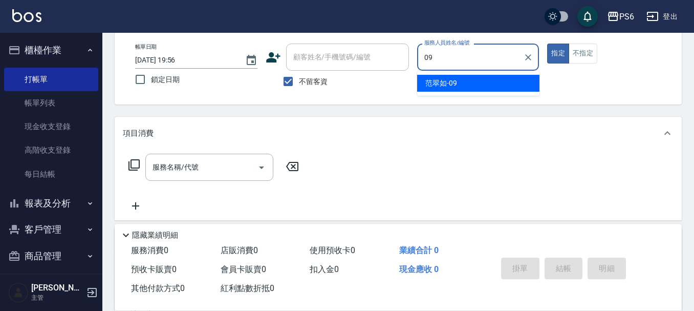
click at [480, 86] on div "[PERSON_NAME]-09" at bounding box center [478, 83] width 122 height 17
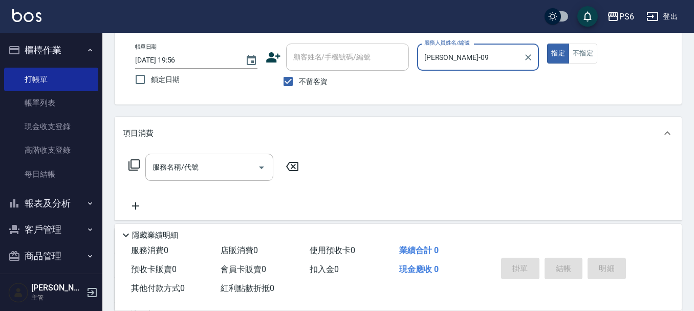
type input "[PERSON_NAME]-09"
click at [132, 163] on icon at bounding box center [134, 165] width 12 height 12
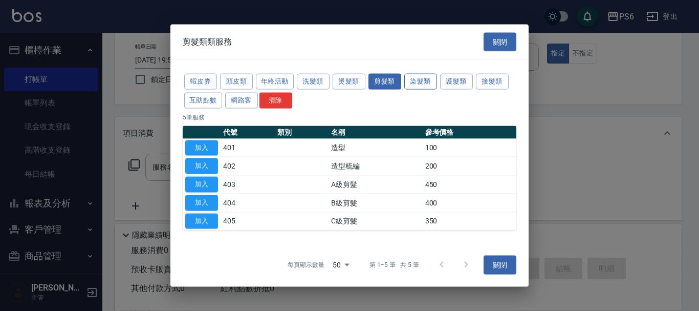
click at [417, 81] on button "染髮類" at bounding box center [420, 82] width 33 height 16
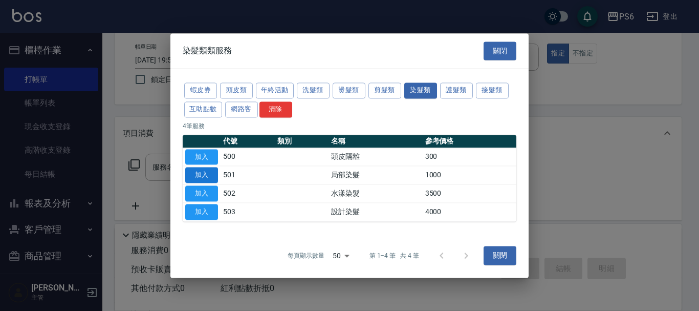
click at [196, 175] on button "加入" at bounding box center [201, 175] width 33 height 16
type input "局部染髮(501)"
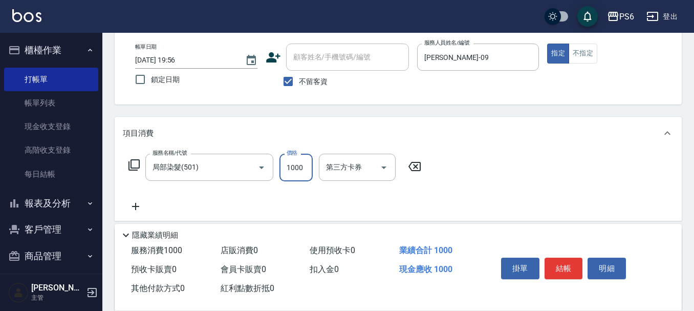
click at [302, 164] on input "1000" at bounding box center [296, 168] width 33 height 28
type input "1300"
click at [580, 270] on button "結帳" at bounding box center [564, 269] width 38 height 22
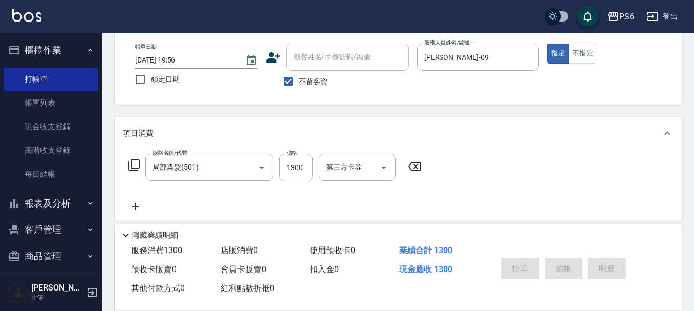
type input "[DATE] 19:57"
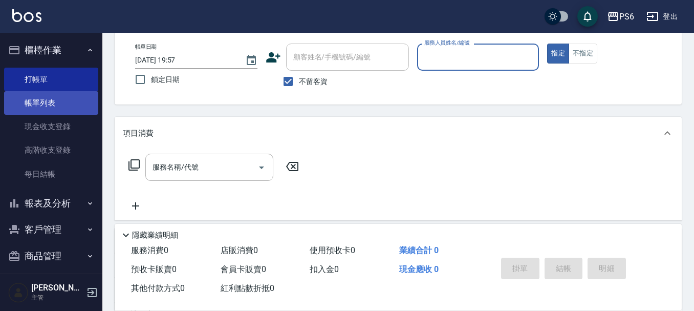
click at [59, 109] on link "帳單列表" at bounding box center [51, 103] width 94 height 24
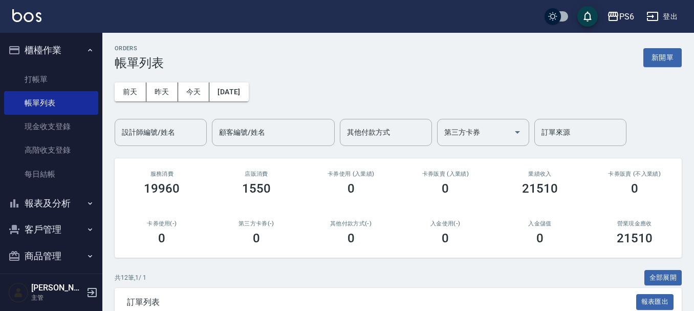
scroll to position [8, 0]
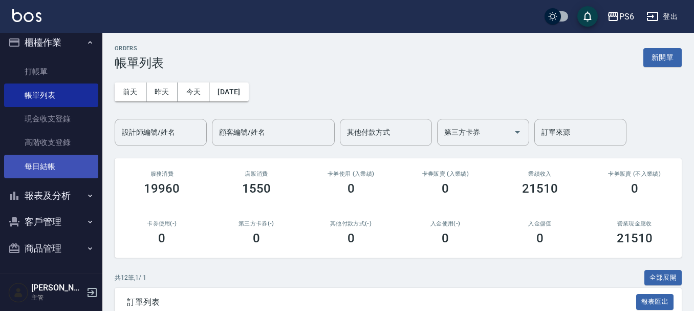
click at [55, 166] on link "每日結帳" at bounding box center [51, 167] width 94 height 24
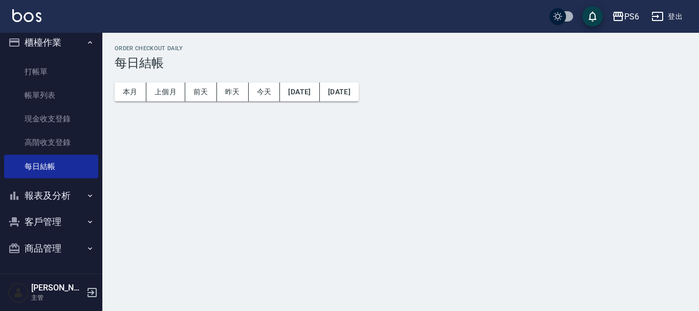
click at [52, 189] on button "報表及分析" at bounding box center [51, 195] width 94 height 27
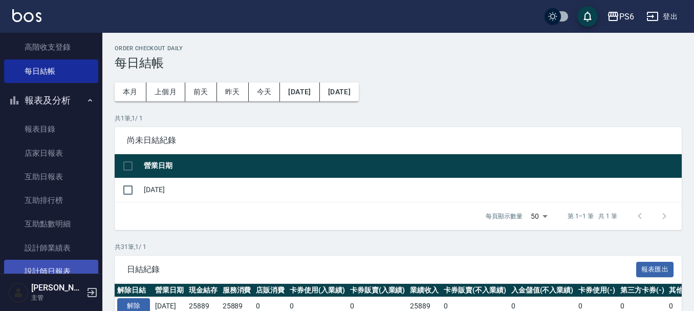
scroll to position [197, 0]
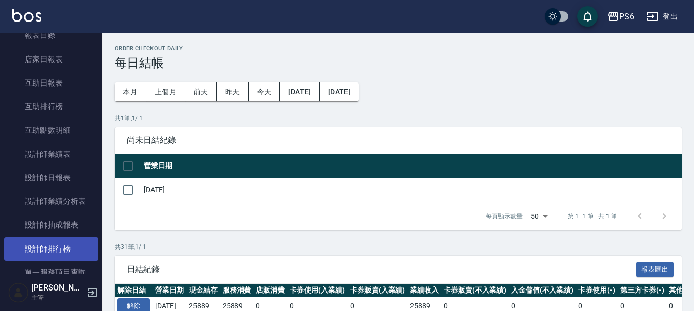
click at [70, 247] on link "設計師排行榜" at bounding box center [51, 249] width 94 height 24
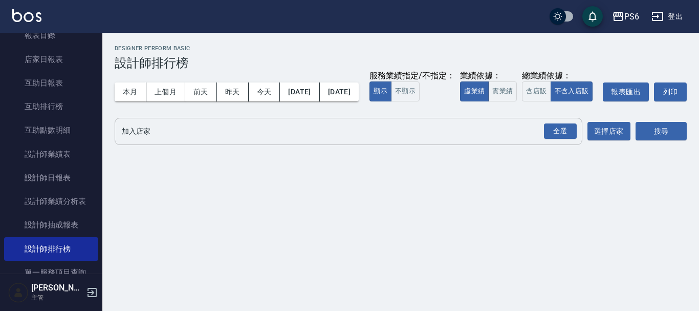
click at [228, 140] on input "加入店家" at bounding box center [340, 131] width 443 height 18
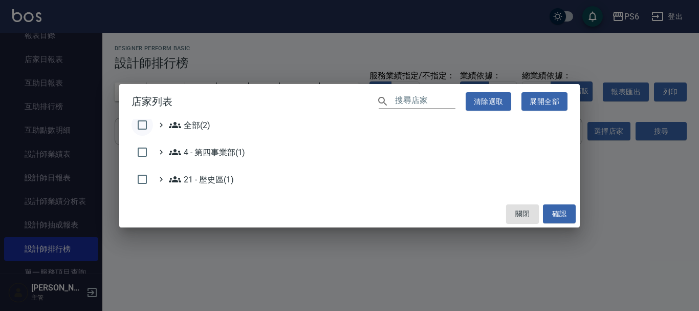
drag, startPoint x: 137, startPoint y: 127, endPoint x: 171, endPoint y: 140, distance: 36.1
click at [137, 129] on input "checkbox" at bounding box center [143, 125] width 22 height 22
checkbox input "true"
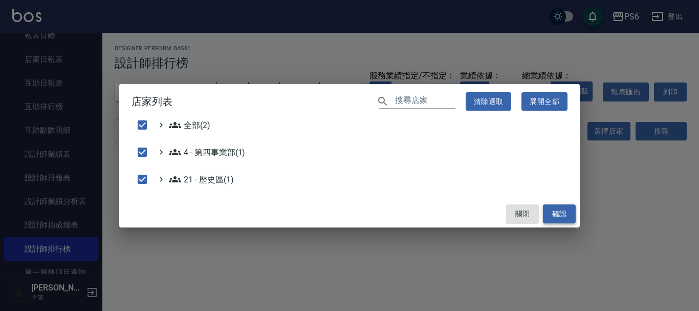
click at [561, 214] on button "確認" at bounding box center [559, 213] width 33 height 19
checkbox input "false"
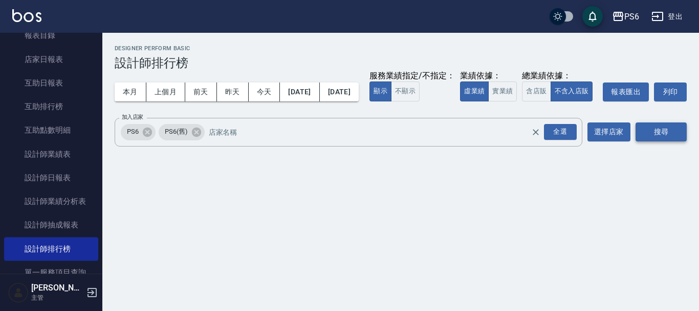
click at [655, 141] on button "搜尋" at bounding box center [661, 131] width 51 height 19
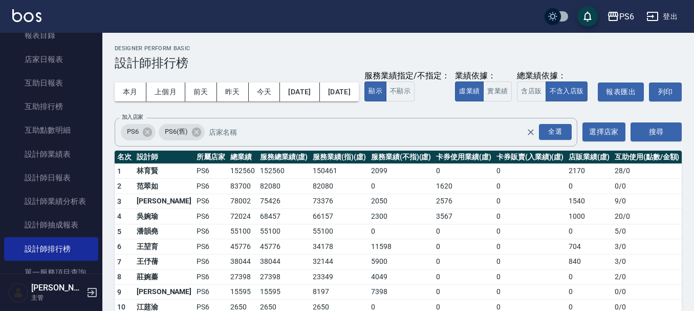
click at [631, 122] on button "搜尋" at bounding box center [656, 131] width 51 height 19
